Goal: Transaction & Acquisition: Purchase product/service

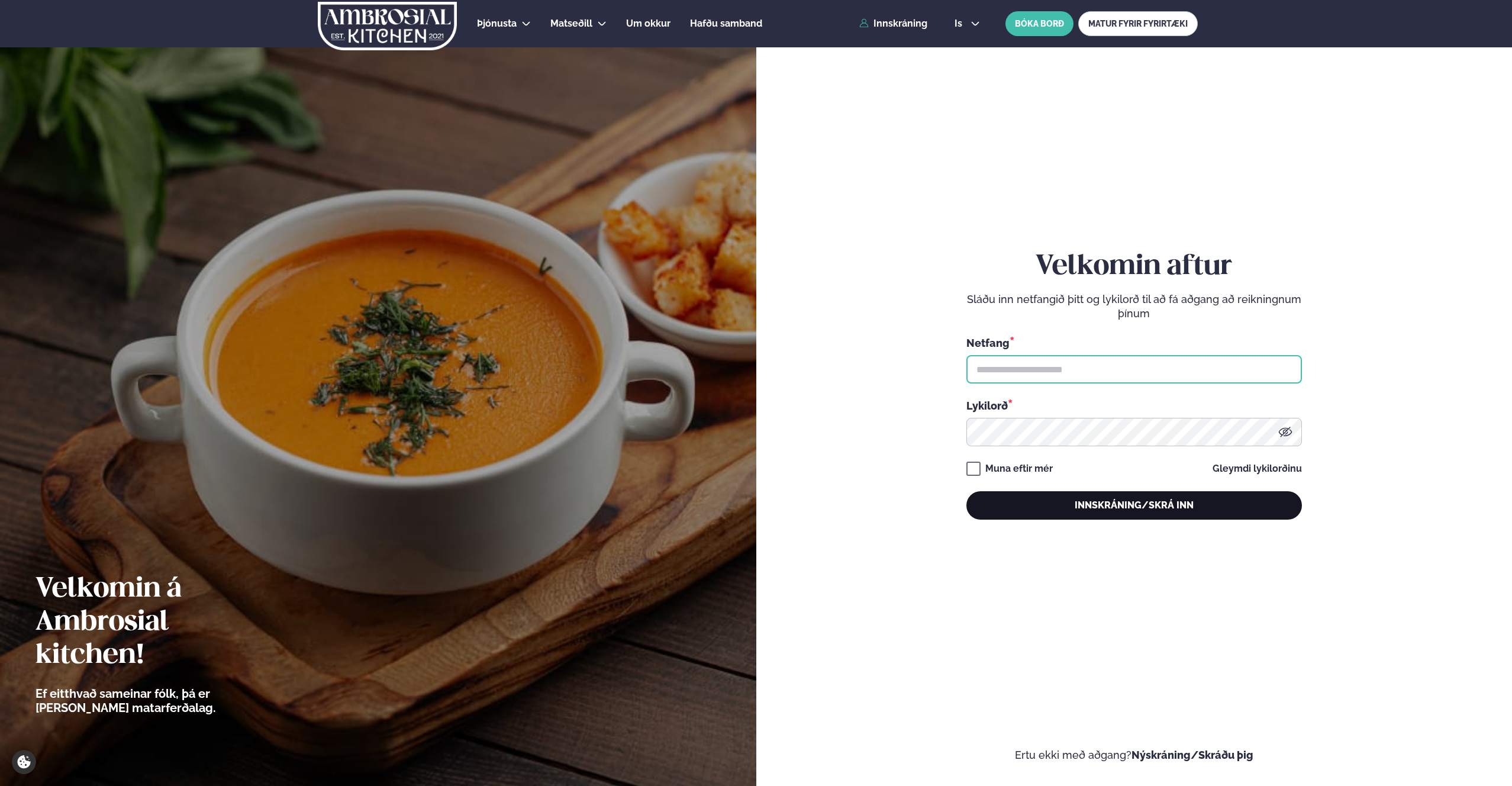
type input "**********"
click at [1269, 501] on button "Innskráning/Skrá inn" at bounding box center [1135, 506] width 336 height 29
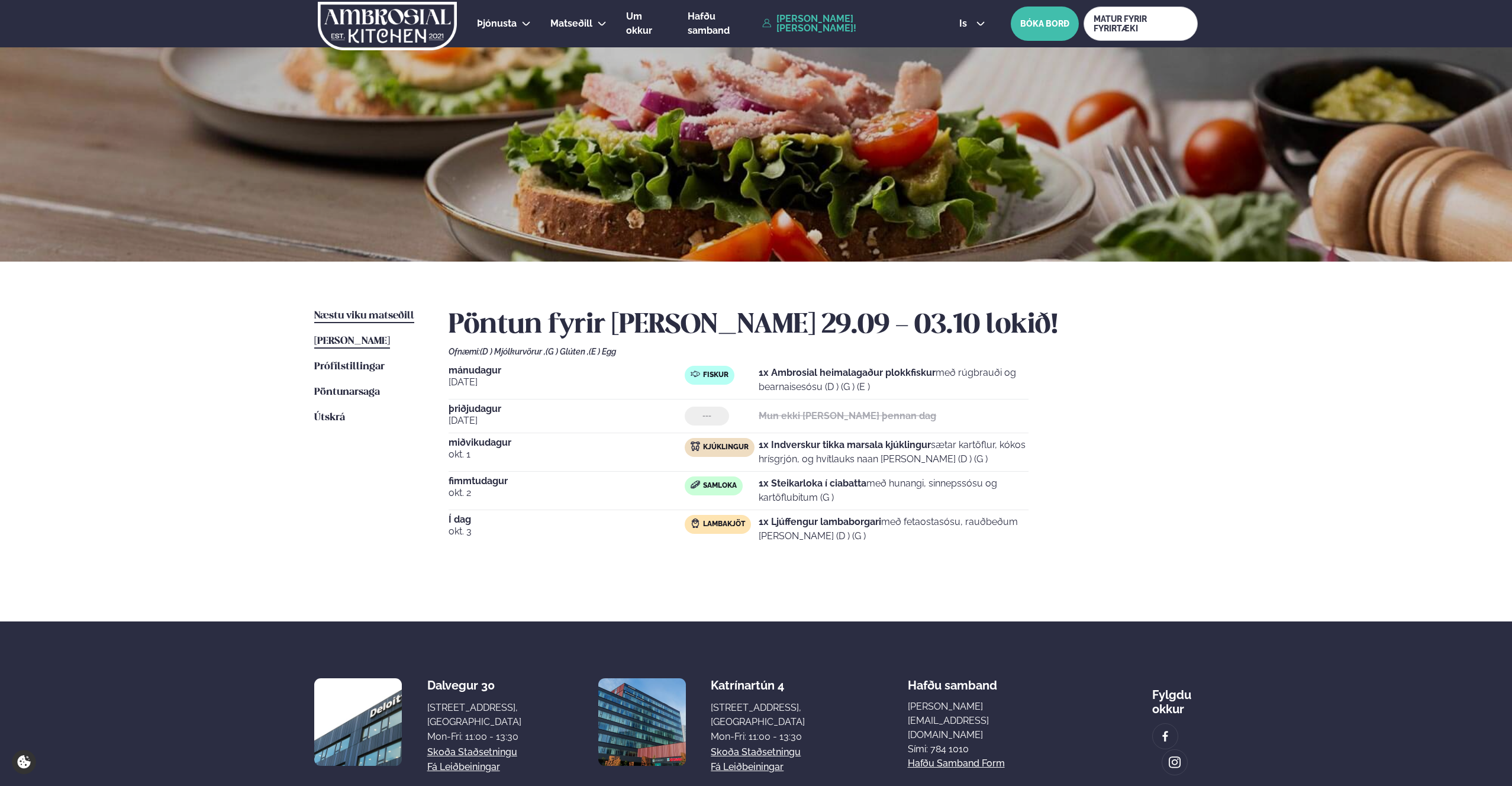
click at [377, 315] on span "Næstu viku matseðill" at bounding box center [364, 315] width 100 height 10
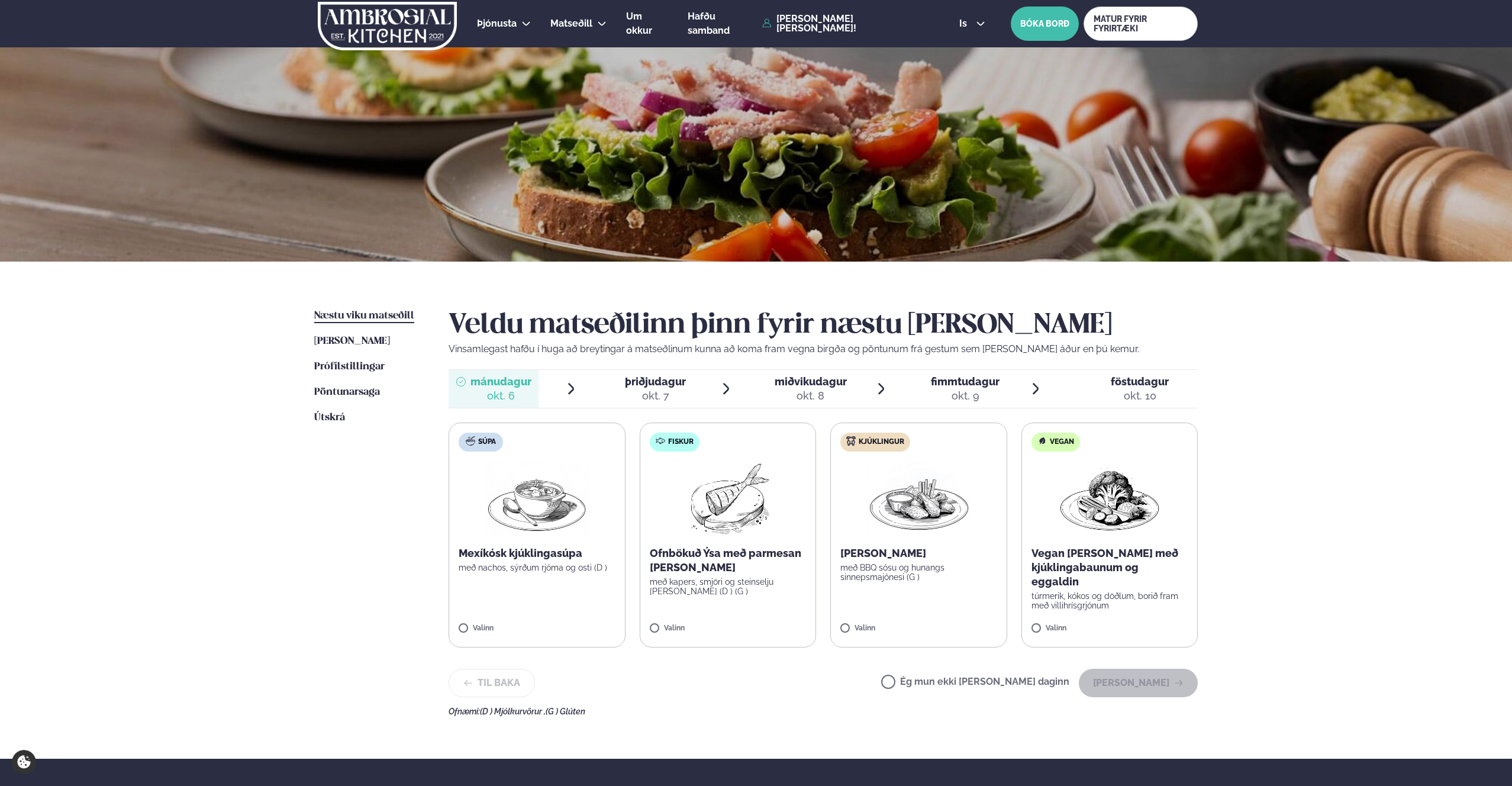
click at [823, 626] on div "Súpa Mexíkósk kjúklingasúpa með nachos, sýrðum rjóma og osti (D ) Valinn Fiskur…" at bounding box center [823, 535] width 749 height 225
click at [1154, 683] on button "[PERSON_NAME]" at bounding box center [1138, 684] width 119 height 29
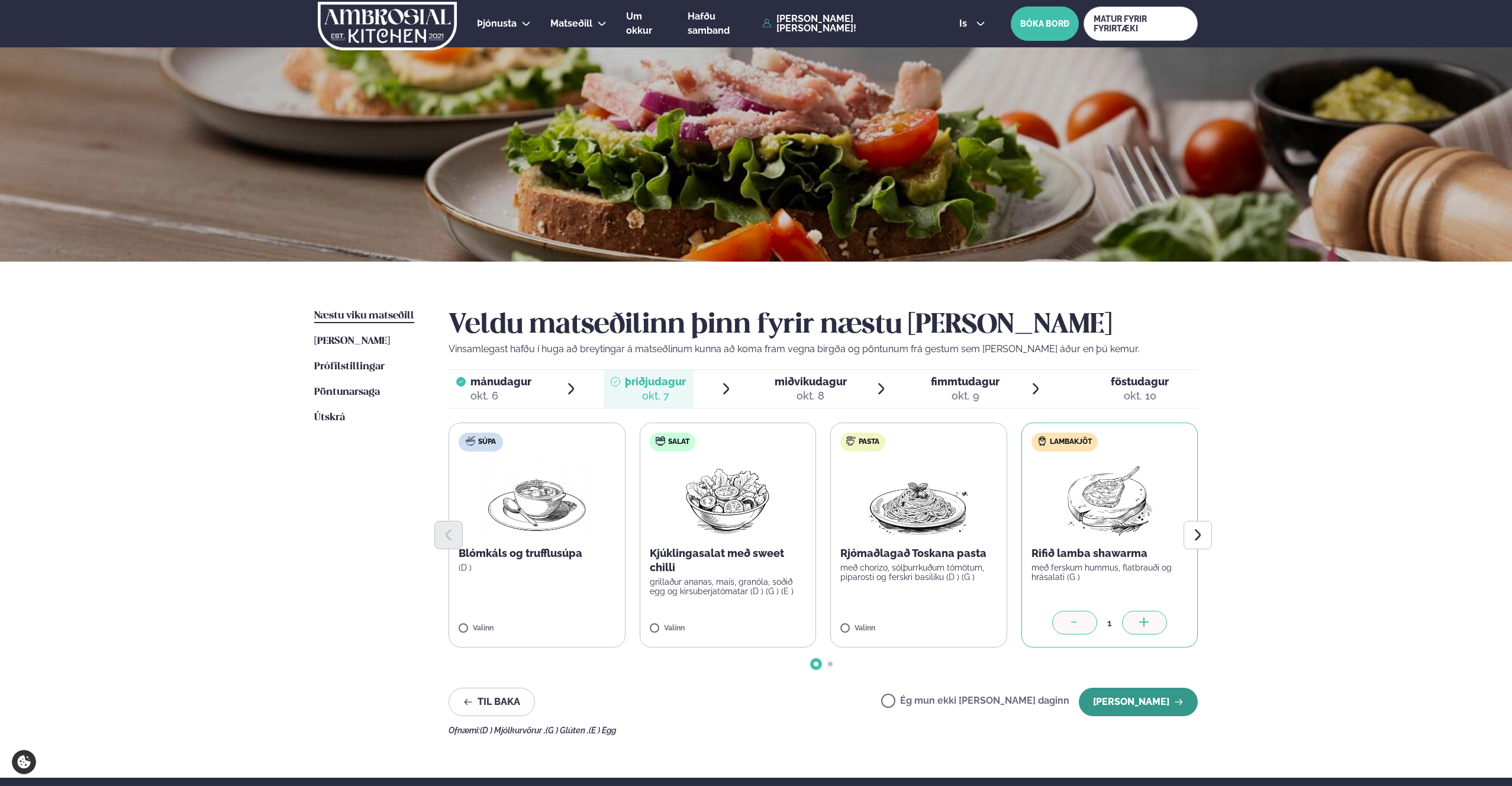
click at [1155, 705] on button "[PERSON_NAME]" at bounding box center [1138, 702] width 119 height 29
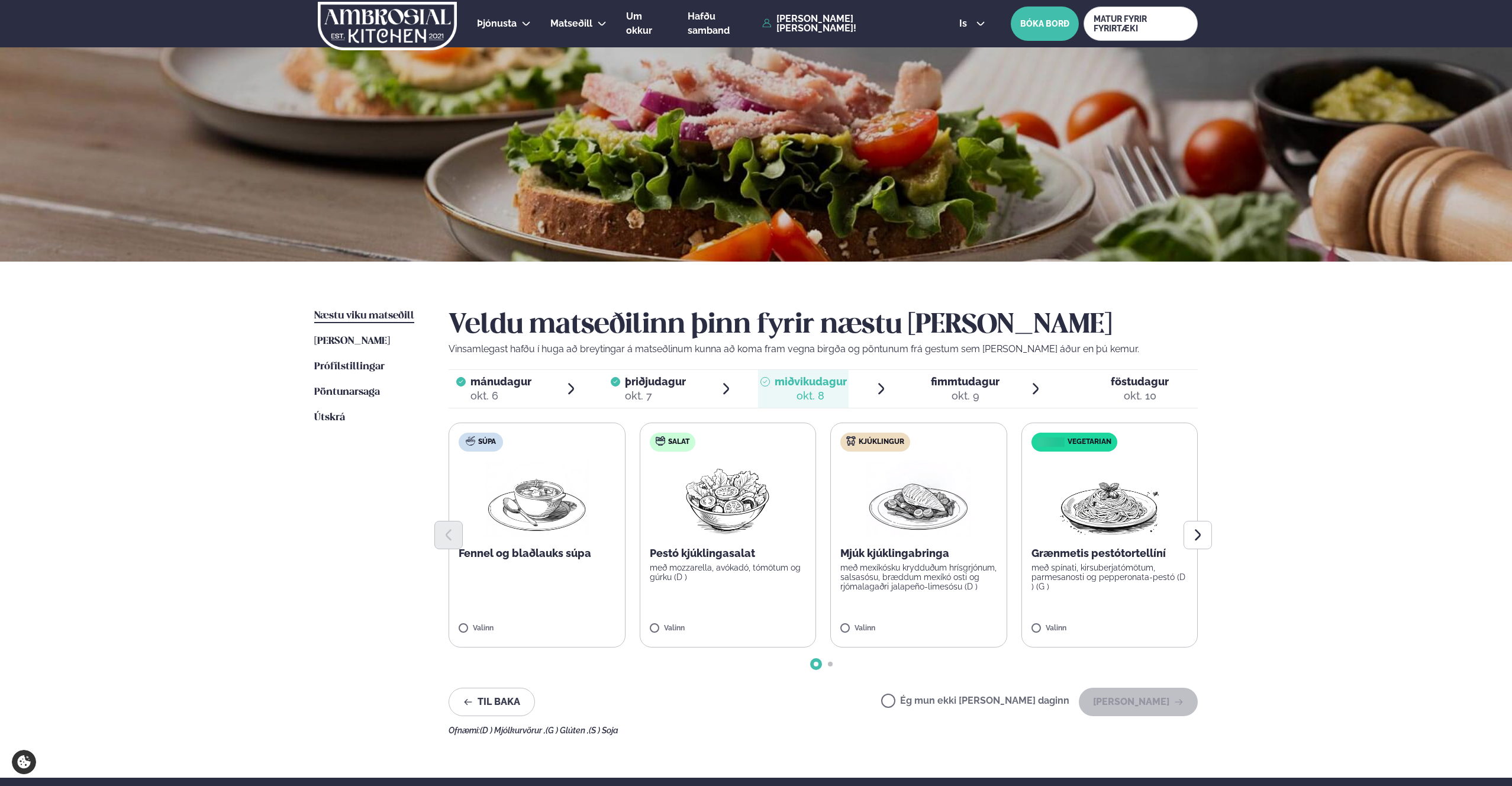
click at [836, 621] on label "Kjúklingur Mjúk kjúklingabringa með mexíkósku krydduðum hrísgrjónum, salsasósu,…" at bounding box center [918, 535] width 177 height 225
click at [1177, 706] on icon "button" at bounding box center [1179, 702] width 10 height 10
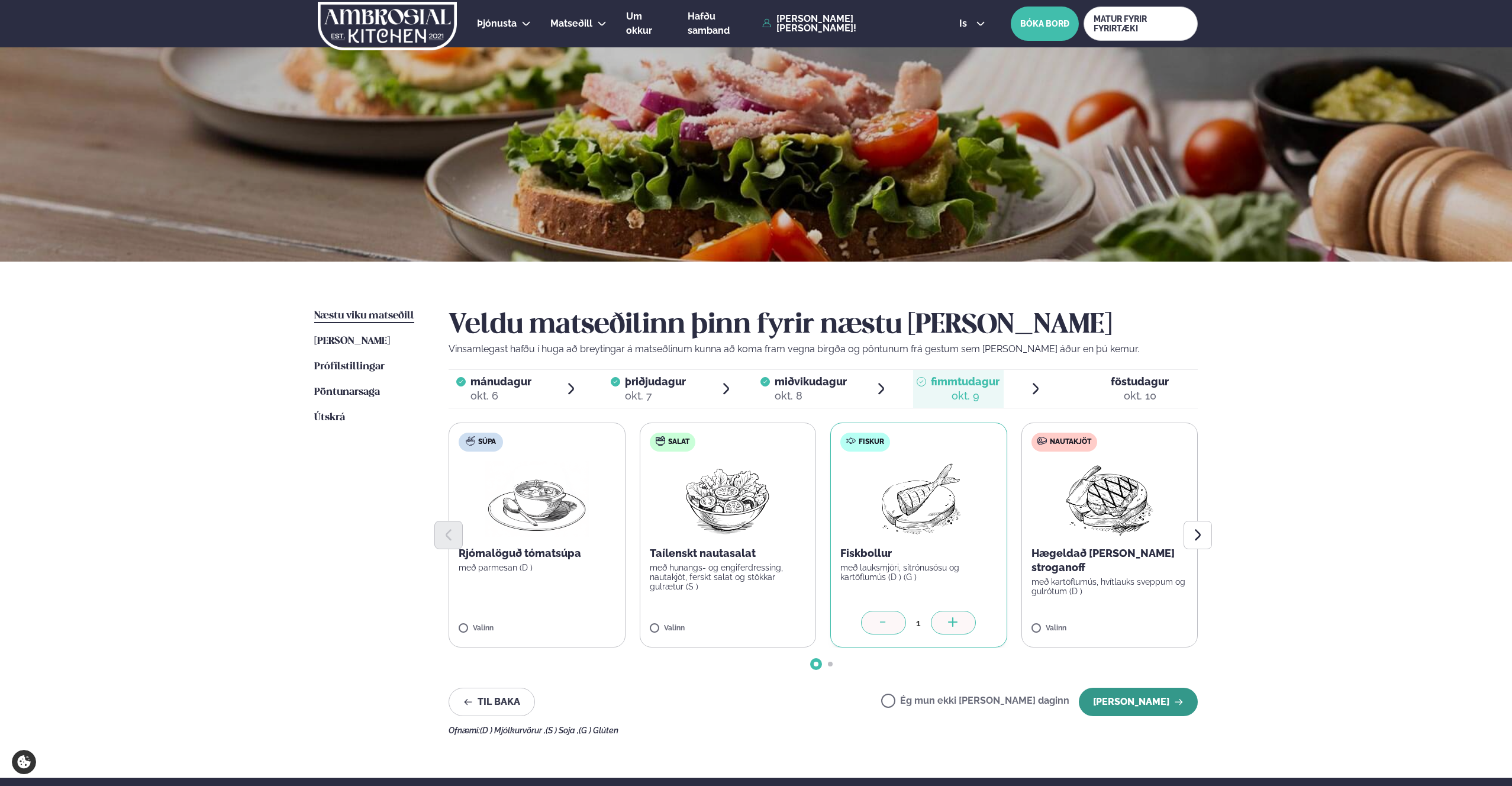
click at [1141, 692] on button "[PERSON_NAME]" at bounding box center [1138, 702] width 119 height 29
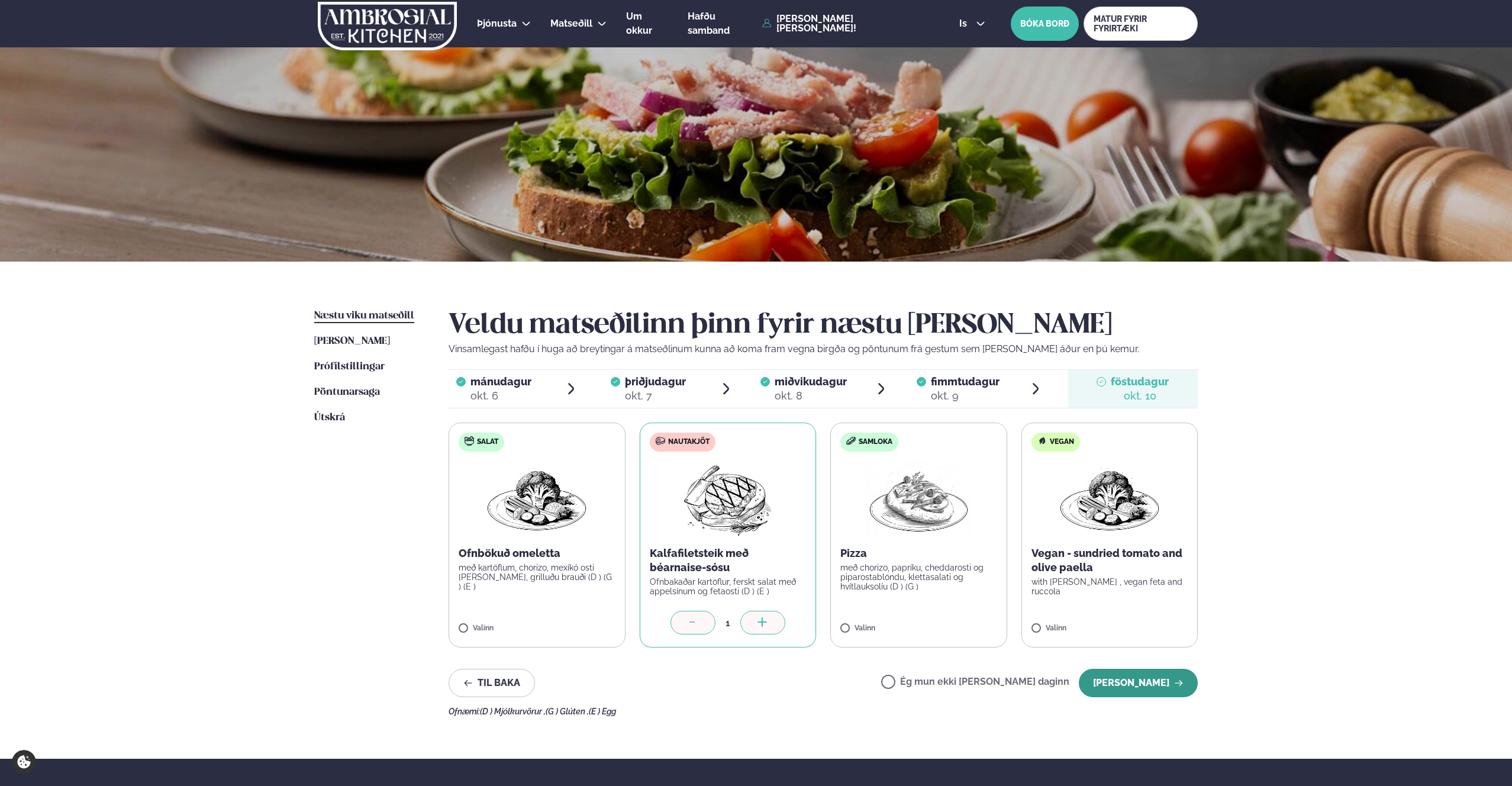
click at [1158, 682] on button "[PERSON_NAME]" at bounding box center [1138, 684] width 119 height 29
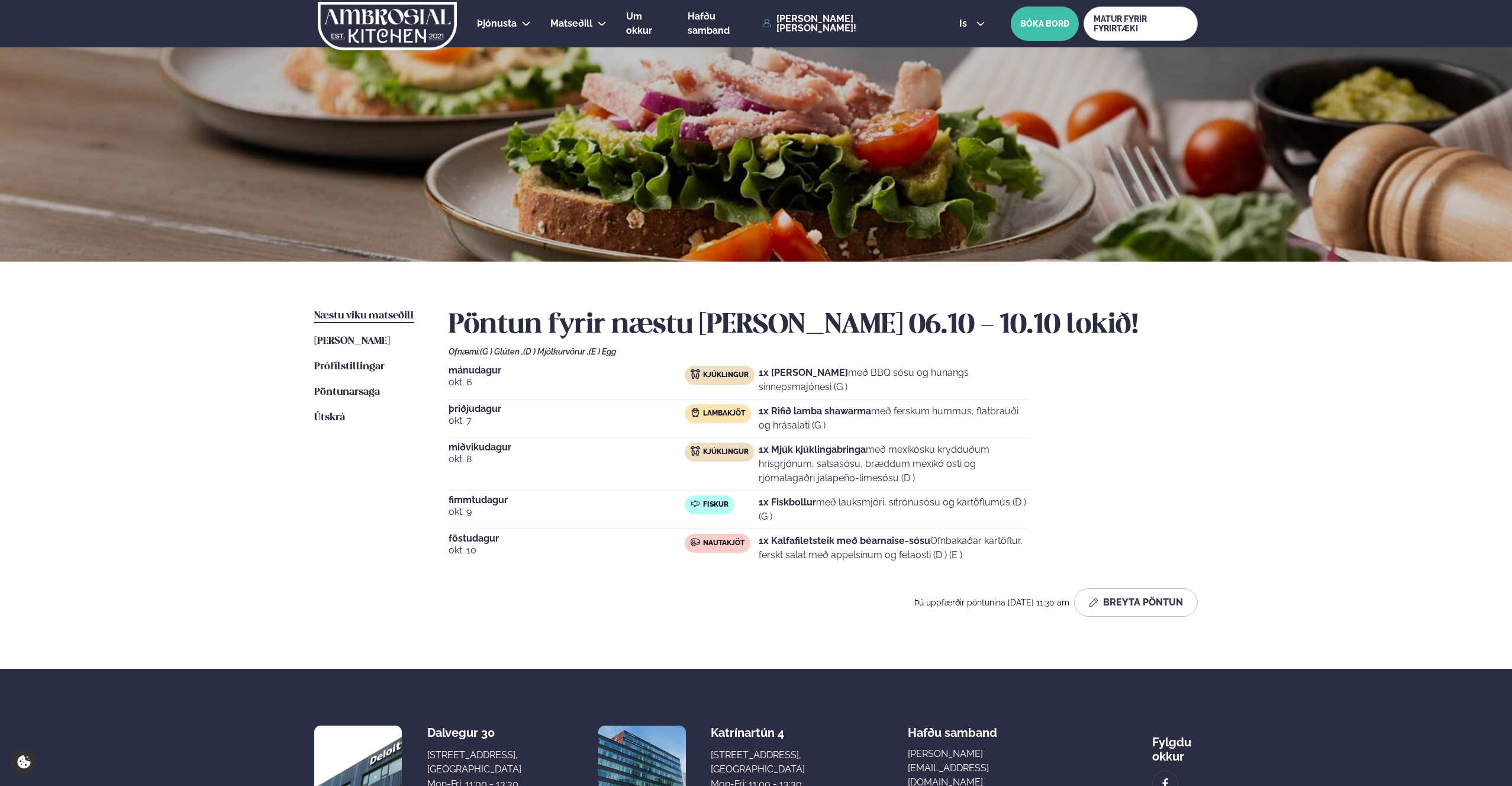
click at [1180, 494] on div "[DATE] Kjúklingur 1x Krispí kjúklingavængir með BBQ sósu og hunangs sinnepsmajó…" at bounding box center [823, 466] width 749 height 201
